Goal: Obtain resource: Download file/media

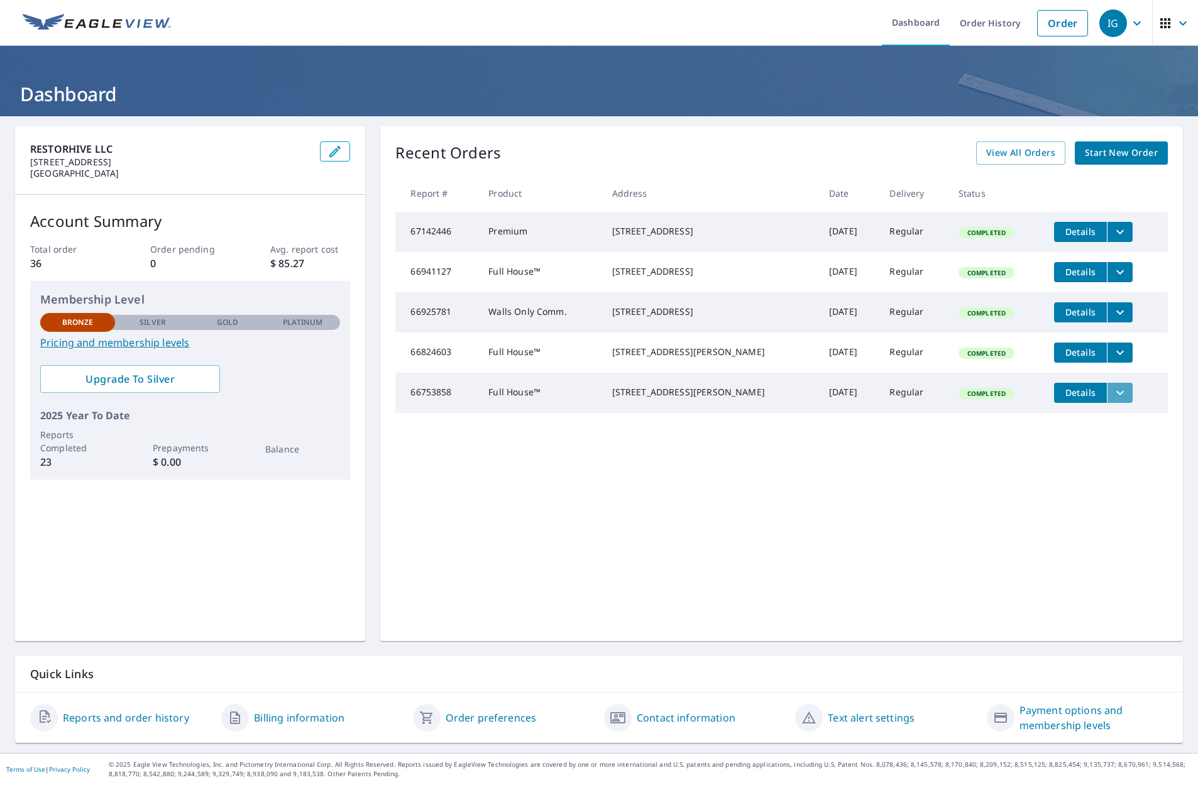
click at [1113, 400] on icon "filesDropdownBtn-66753858" at bounding box center [1120, 392] width 15 height 15
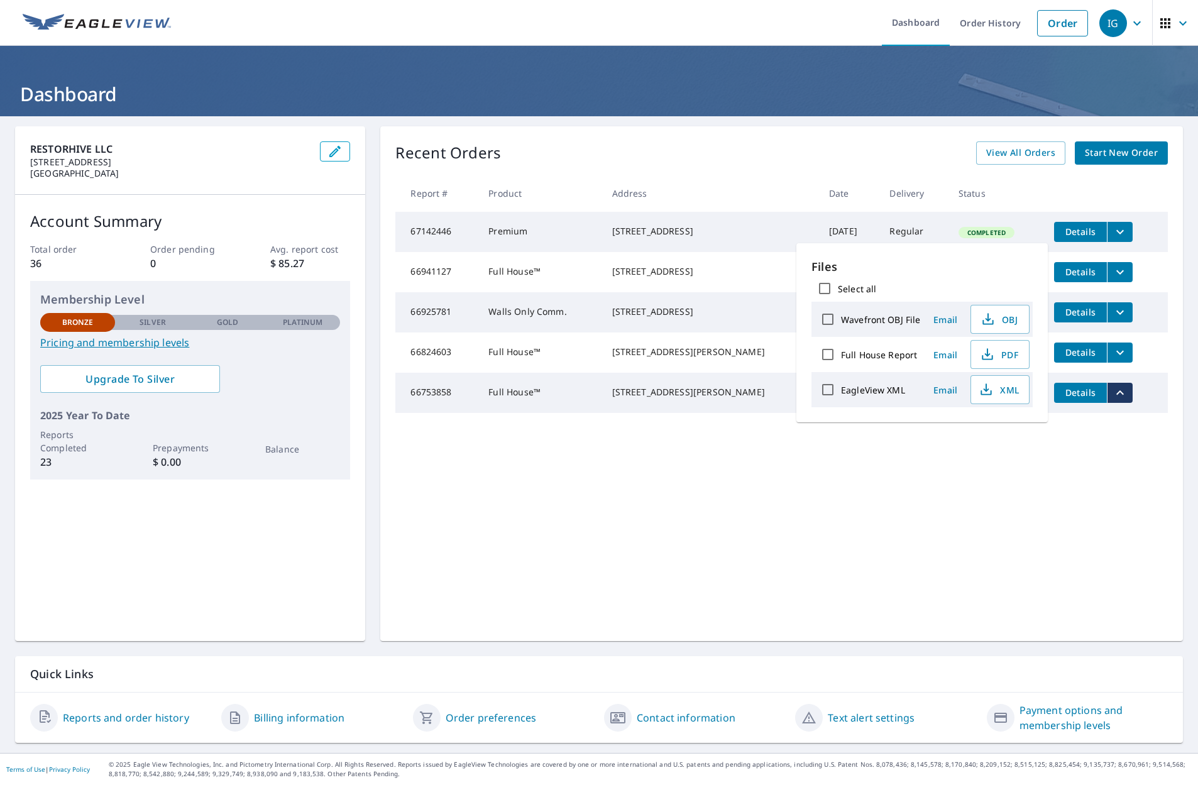
scroll to position [1, 0]
click at [844, 534] on div "Recent Orders View All Orders Start New Order Report # Product Address Date Del…" at bounding box center [781, 383] width 803 height 515
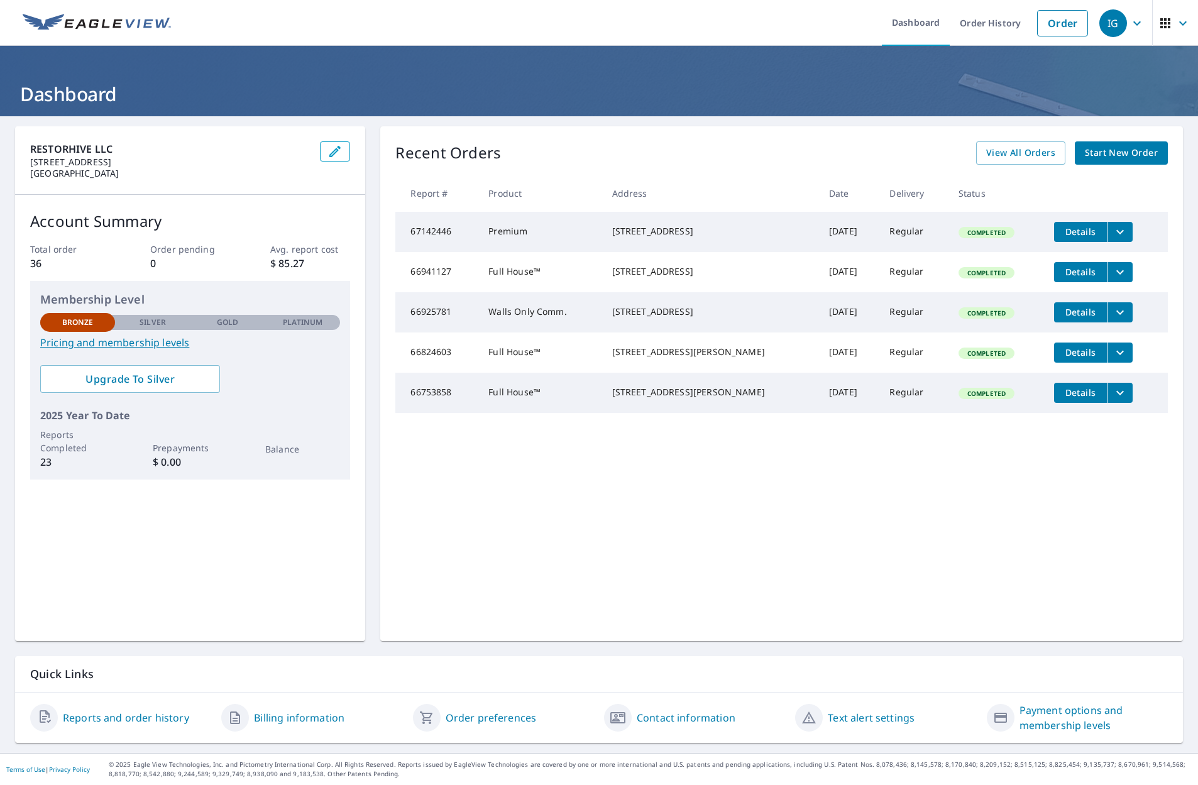
scroll to position [0, 1]
click at [1116, 400] on icon "filesDropdownBtn-66753858" at bounding box center [1120, 392] width 15 height 15
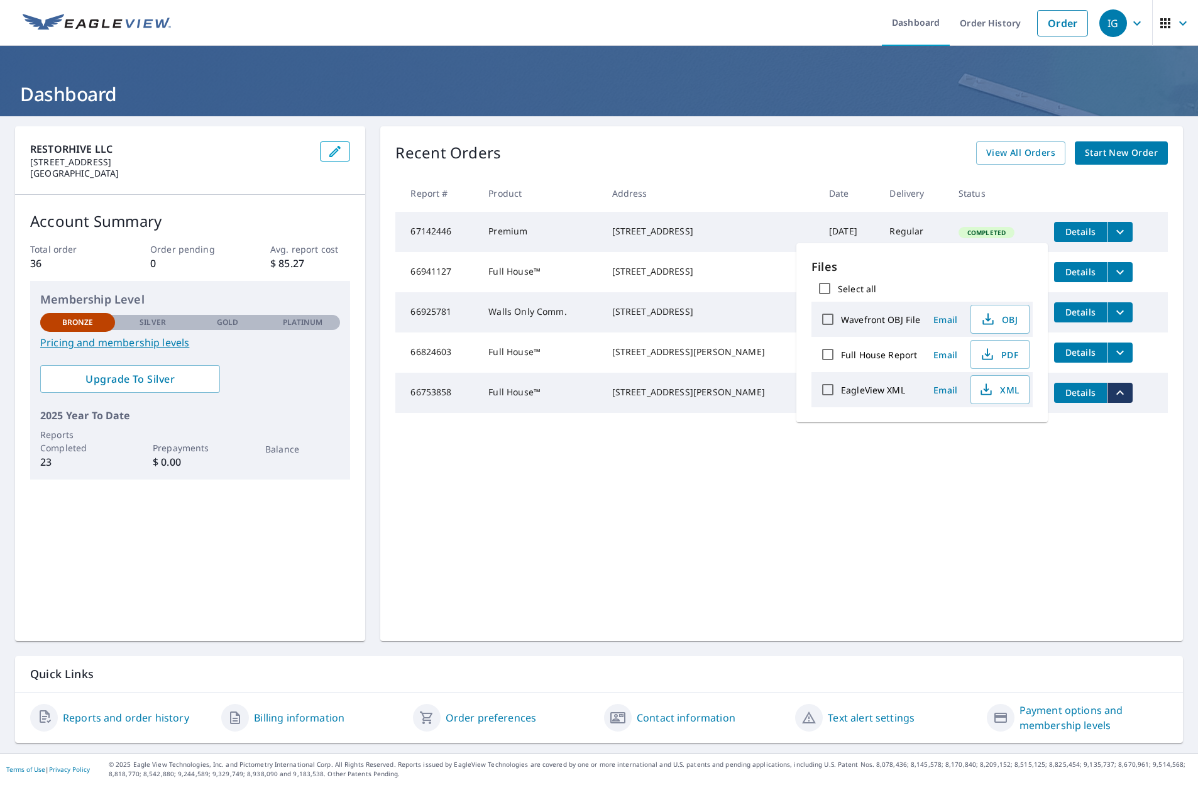
scroll to position [-1, 1]
click at [999, 356] on span "PDF" at bounding box center [999, 354] width 40 height 15
click at [1140, 30] on icon "button" at bounding box center [1137, 23] width 15 height 15
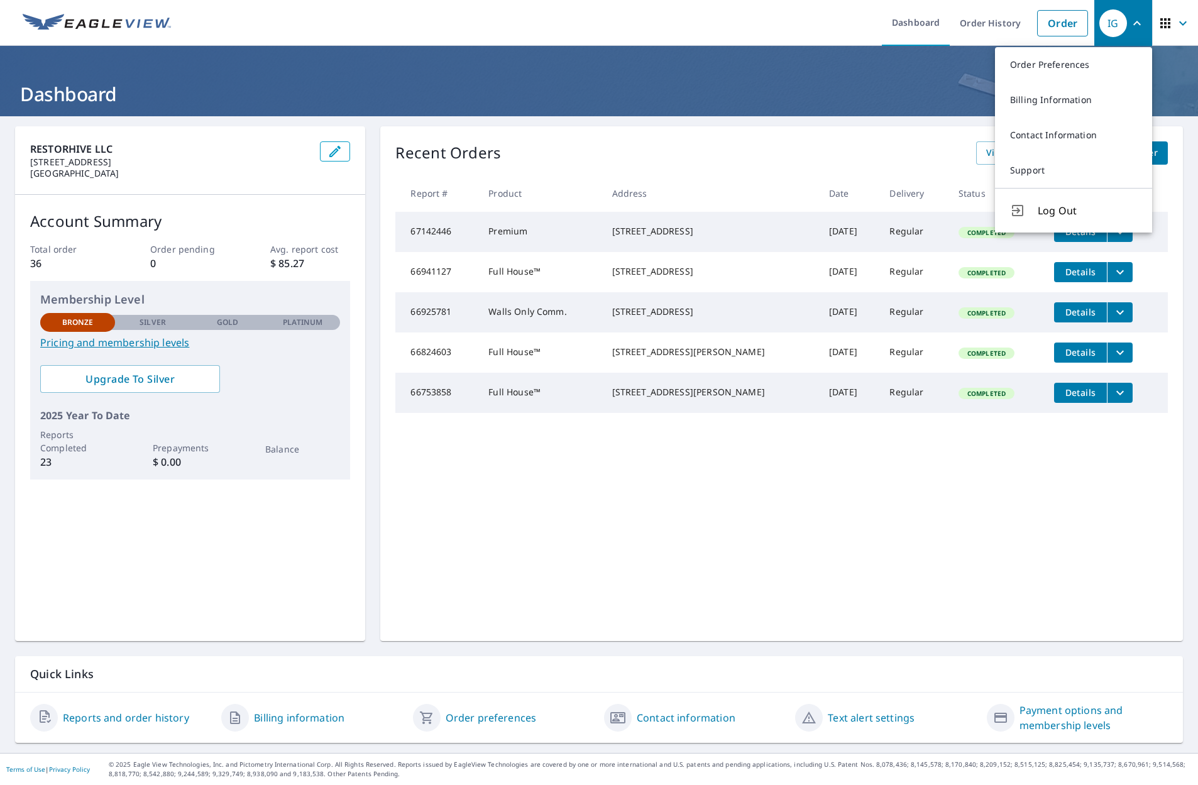
click at [898, 105] on h1 "Dashboard" at bounding box center [599, 94] width 1168 height 26
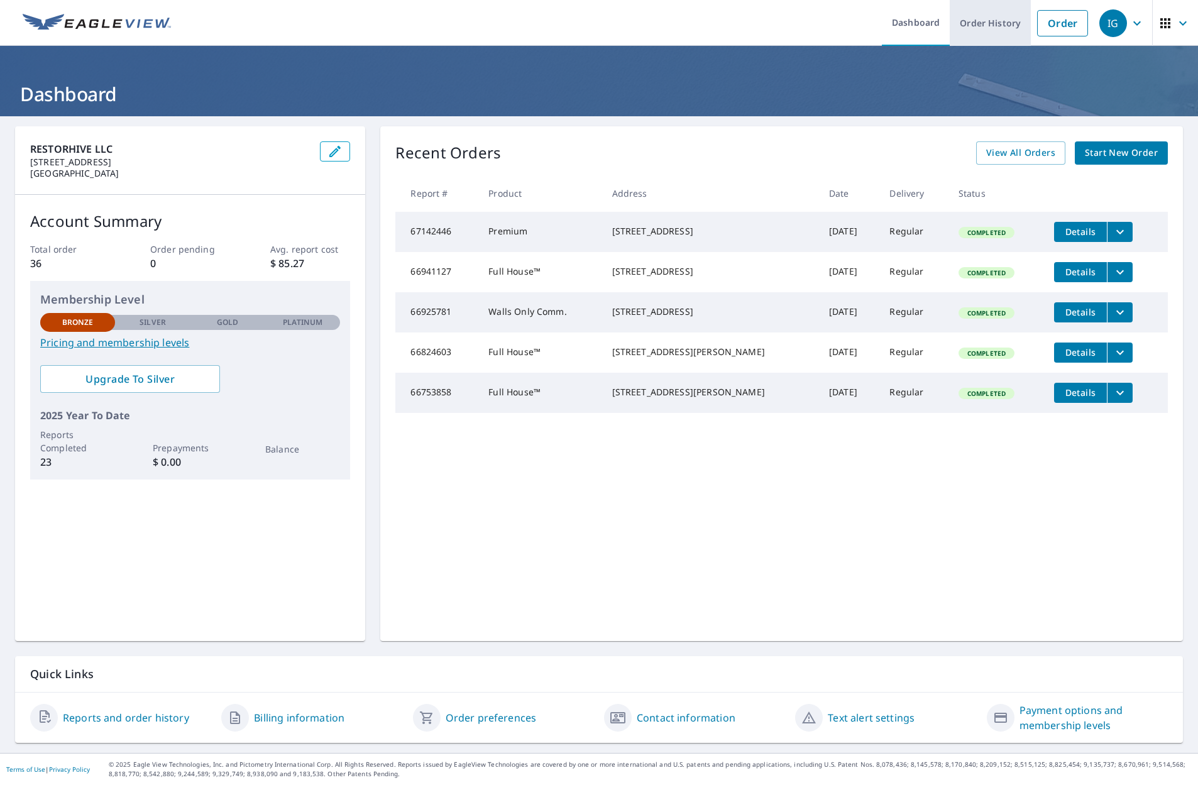
click at [994, 17] on link "Order History" at bounding box center [990, 23] width 81 height 46
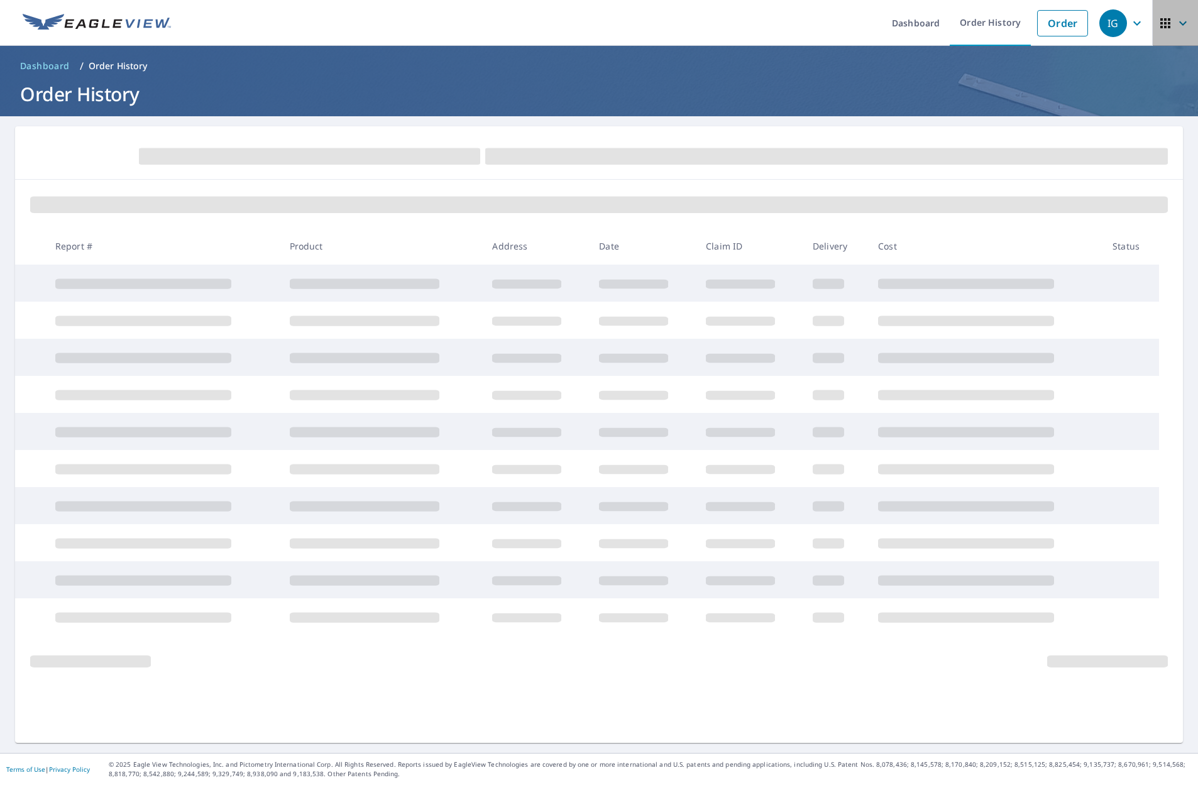
click at [1162, 25] on icon "button" at bounding box center [1165, 23] width 15 height 15
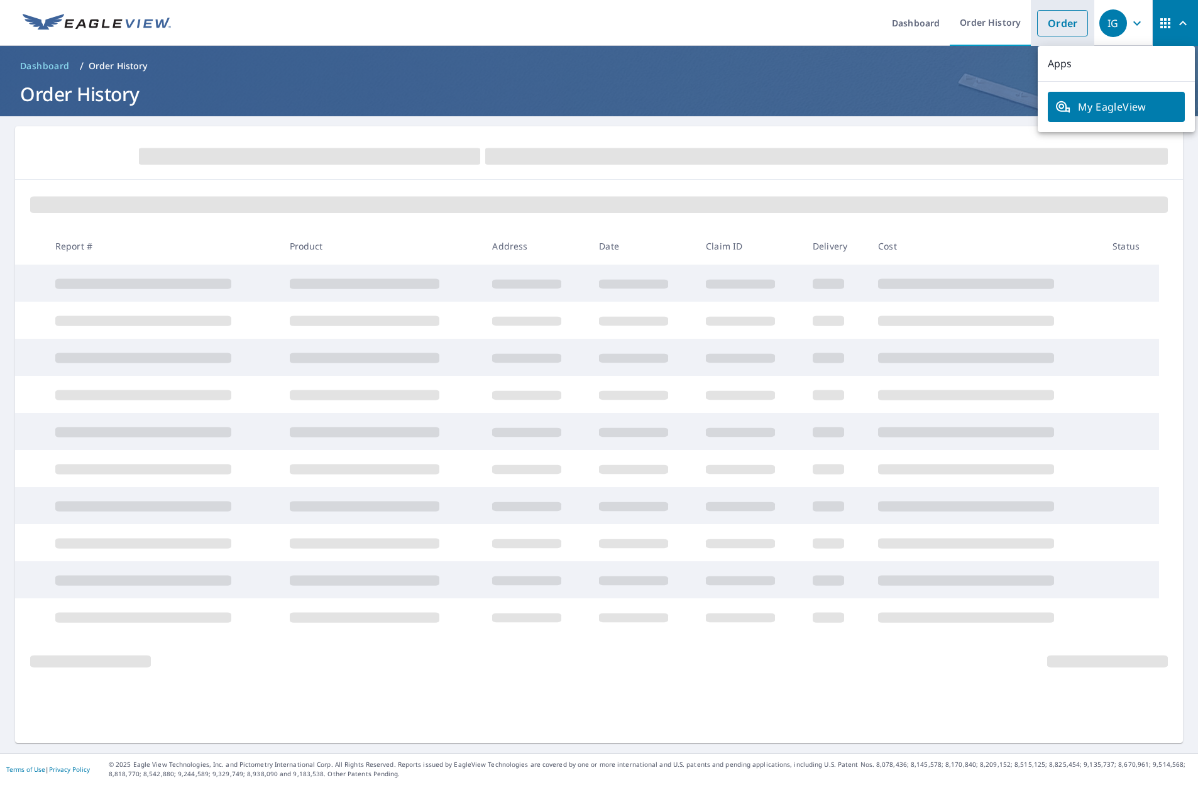
drag, startPoint x: 984, startPoint y: 84, endPoint x: 1060, endPoint y: 35, distance: 90.2
click at [986, 82] on h1 "Order History" at bounding box center [599, 94] width 1168 height 26
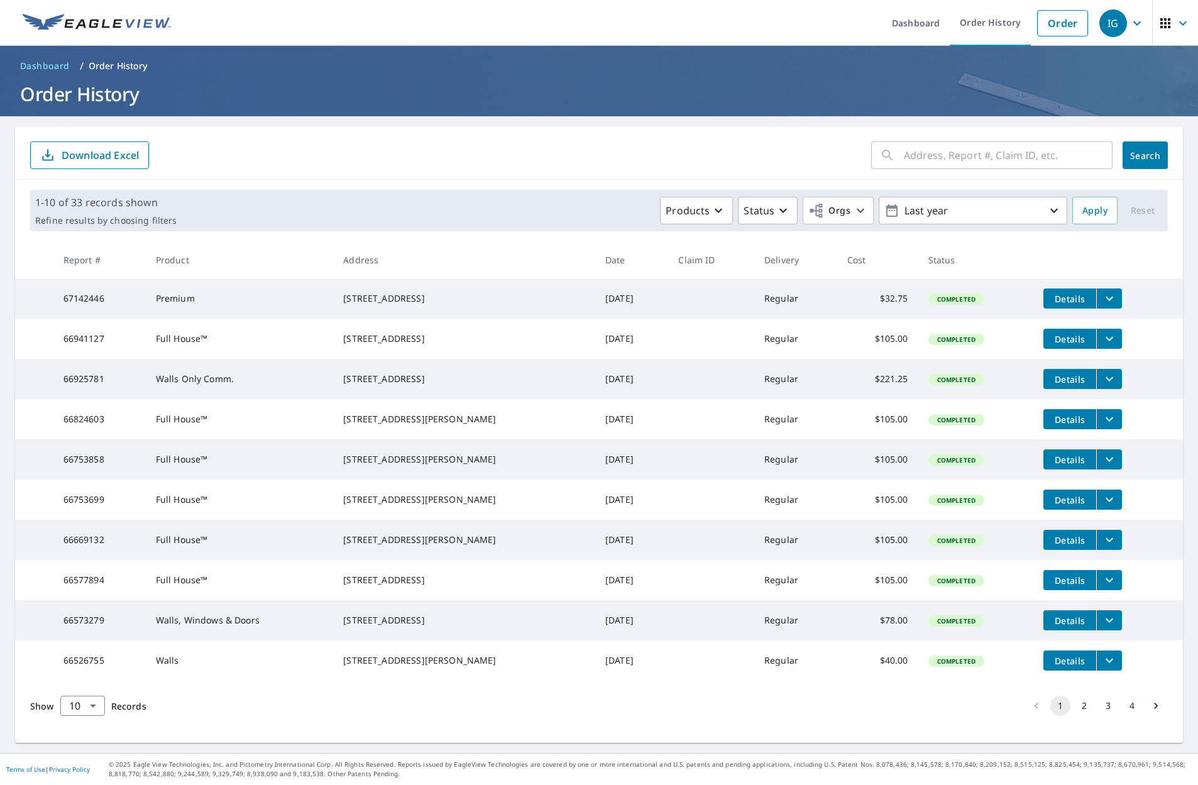
click at [1140, 23] on icon "button" at bounding box center [1137, 23] width 15 height 15
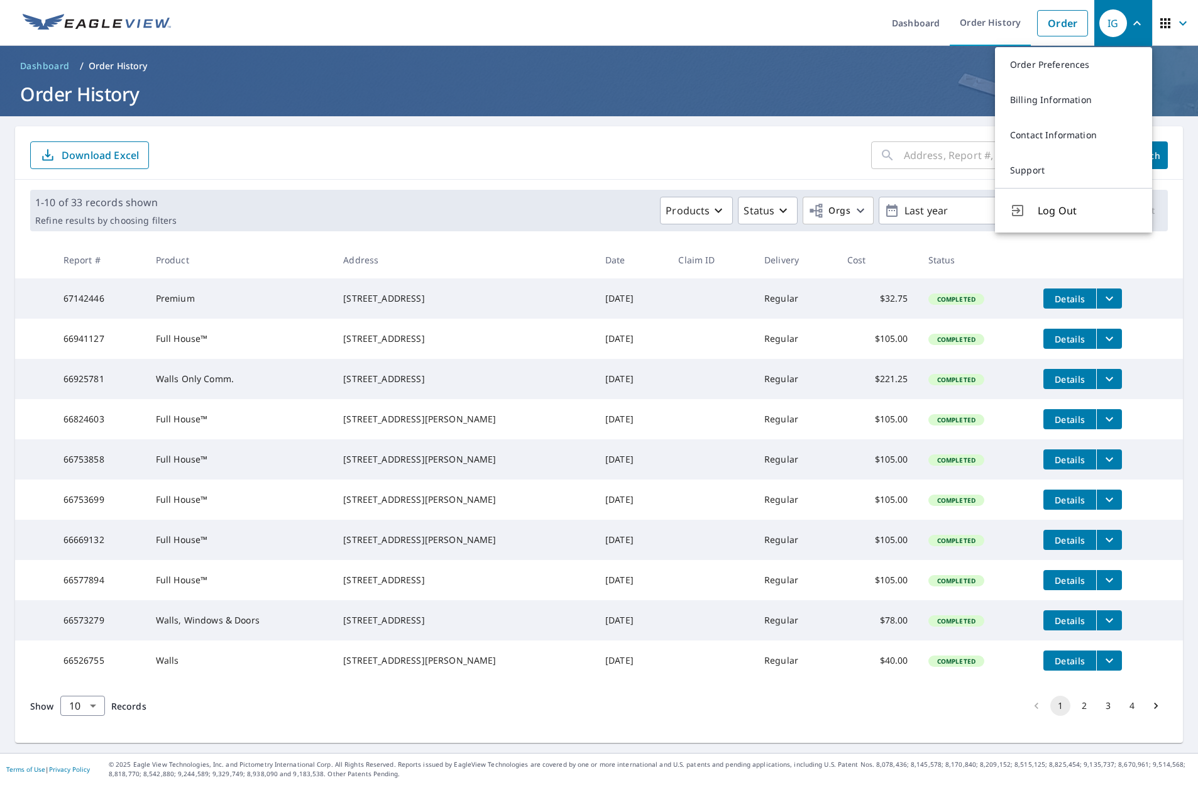
click at [897, 104] on h1 "Order History" at bounding box center [599, 94] width 1168 height 26
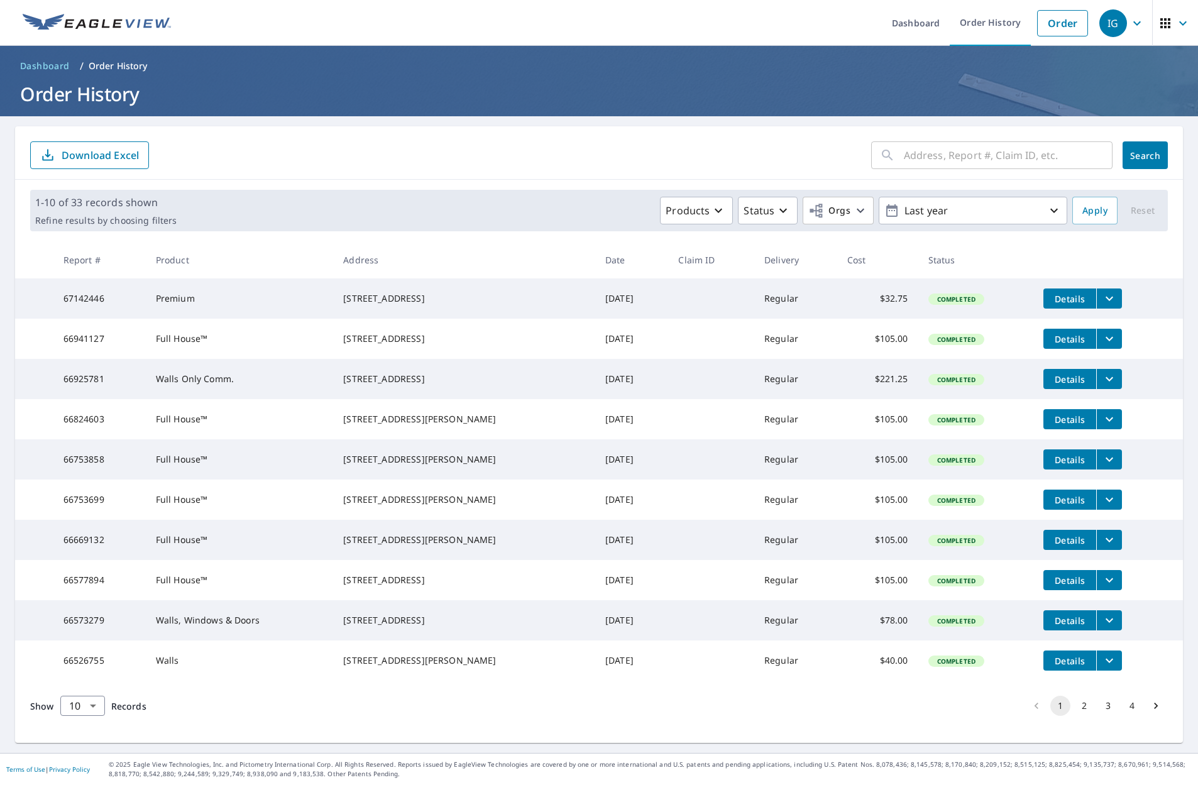
scroll to position [4, 0]
click at [1143, 20] on icon "button" at bounding box center [1137, 23] width 15 height 15
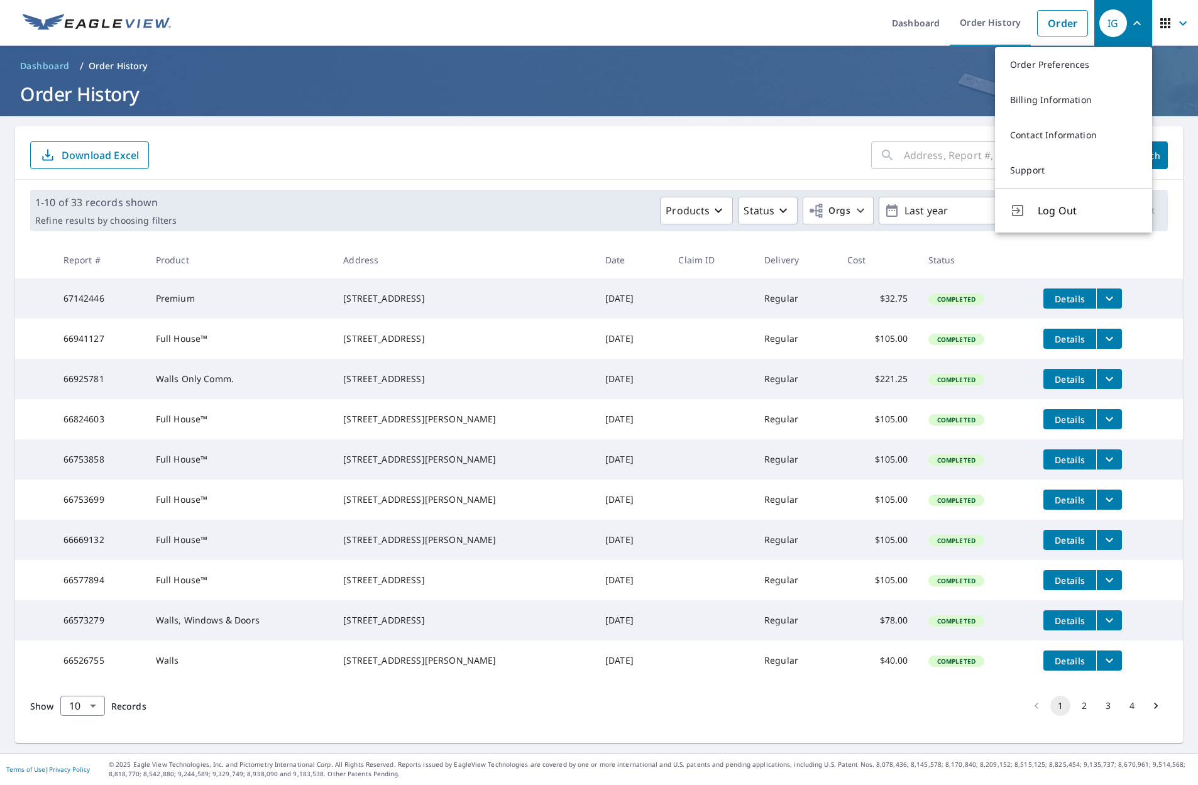
scroll to position [9, 0]
drag, startPoint x: 916, startPoint y: 69, endPoint x: 1055, endPoint y: 81, distance: 140.1
click at [949, 74] on header "Dashboard / Order History Order History" at bounding box center [599, 81] width 1198 height 70
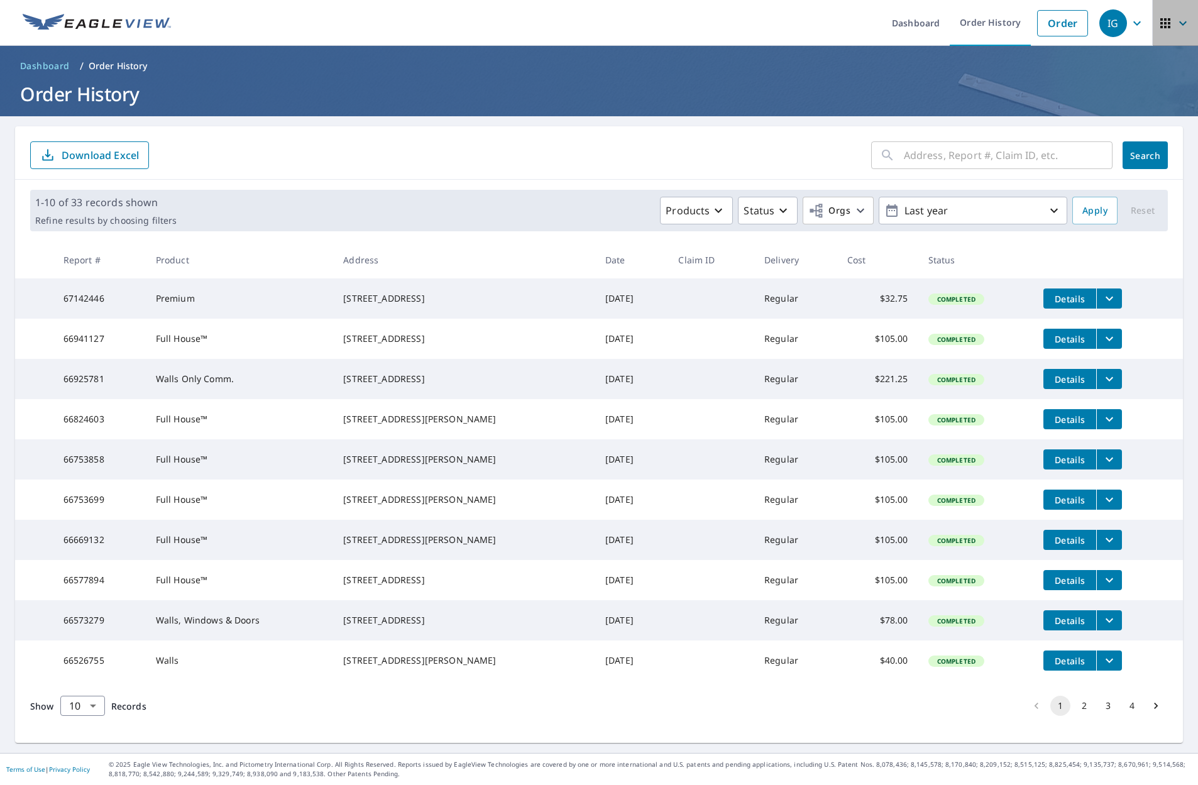
click at [1164, 22] on icon "button" at bounding box center [1165, 23] width 15 height 15
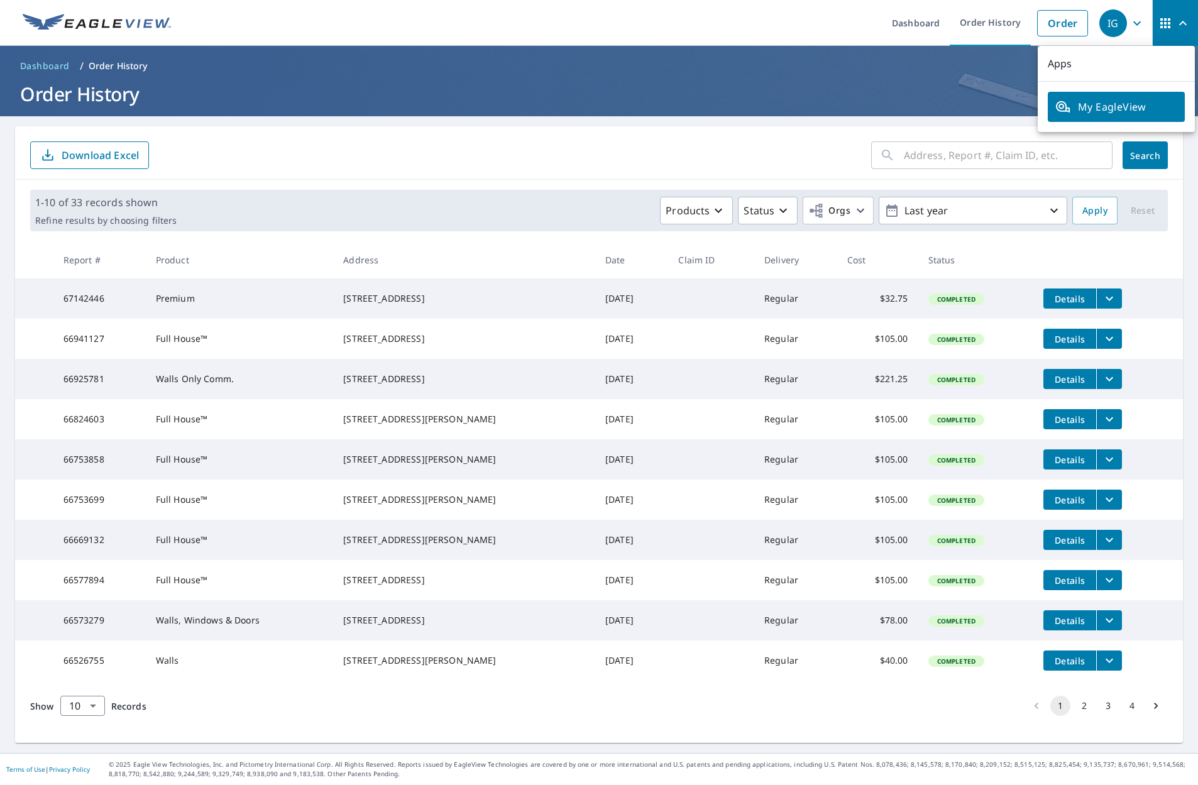
click at [928, 49] on header "Dashboard / Order History Order History" at bounding box center [599, 81] width 1198 height 70
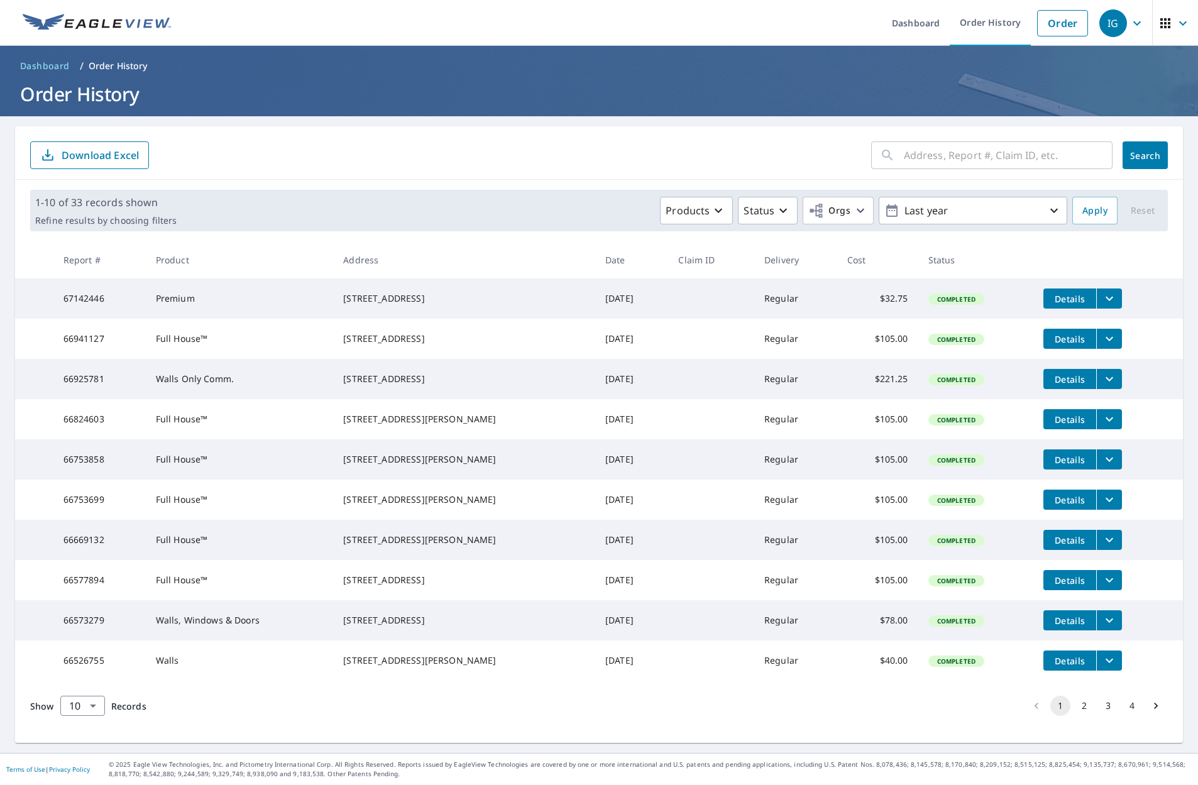
scroll to position [13, 0]
click at [1102, 465] on icon "filesDropdownBtn-66753858" at bounding box center [1109, 459] width 15 height 15
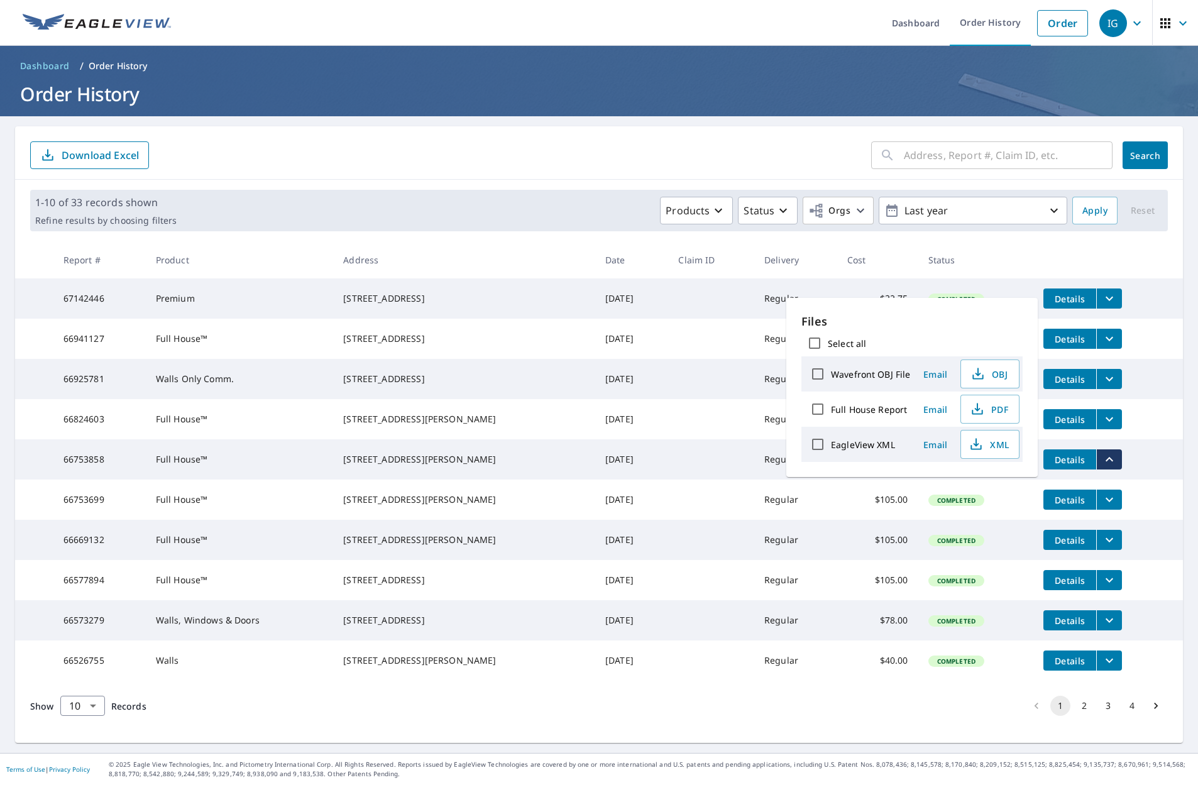
scroll to position [16, 0]
click at [991, 402] on span "PDF" at bounding box center [989, 406] width 40 height 15
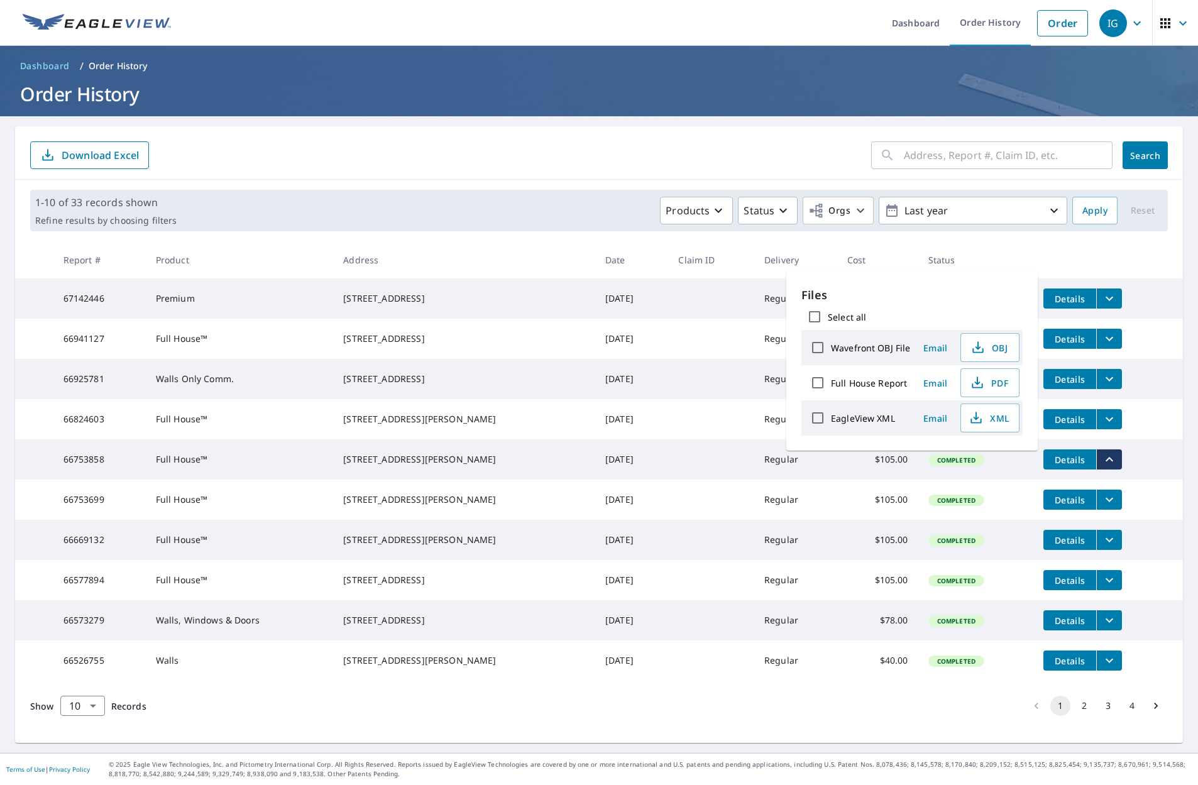
scroll to position [38, 0]
